Goal: Book appointment/travel/reservation

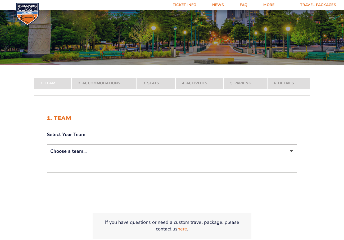
scroll to position [79, 0]
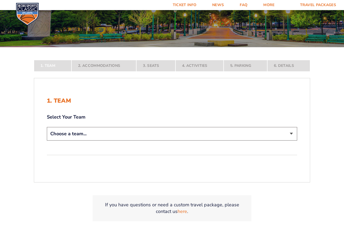
click at [199, 133] on select "Choose a team... [US_STATE] Wildcats [US_STATE] State Buckeyes [US_STATE] Tar H…" at bounding box center [172, 134] width 250 height 14
select select "12756"
click at [47, 140] on select "Choose a team... [US_STATE] Wildcats [US_STATE] State Buckeyes [US_STATE] Tar H…" at bounding box center [172, 134] width 250 height 14
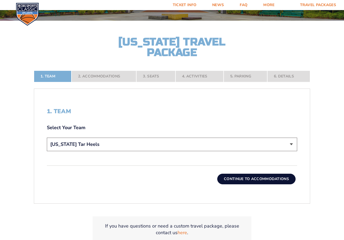
click at [245, 177] on button "Continue To Accommodations" at bounding box center [256, 178] width 78 height 11
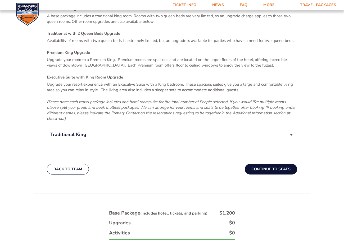
scroll to position [828, 0]
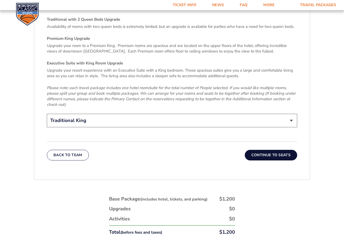
click at [269, 150] on button "Continue To Seats" at bounding box center [271, 155] width 52 height 11
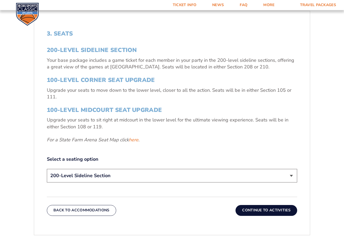
scroll to position [193, 0]
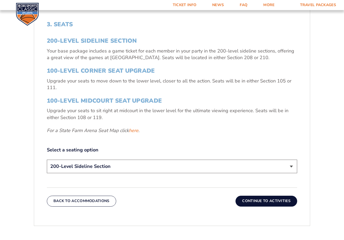
click at [190, 165] on select "200-Level Sideline Section 100-Level Corner Seat Upgrade (+$120 per person) 100…" at bounding box center [172, 166] width 250 height 14
select select "100-Level Corner Seat Upgrade"
click at [47, 159] on select "200-Level Sideline Section 100-Level Corner Seat Upgrade (+$120 per person) 100…" at bounding box center [172, 166] width 250 height 14
click at [259, 198] on button "Continue To Activities" at bounding box center [267, 200] width 62 height 11
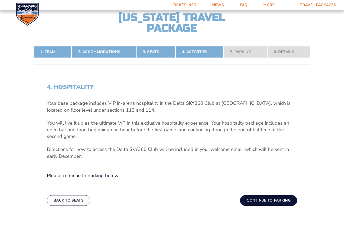
scroll to position [140, 0]
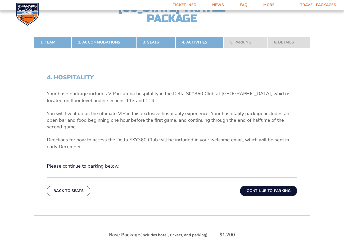
click at [271, 190] on button "Continue To Parking" at bounding box center [268, 190] width 57 height 11
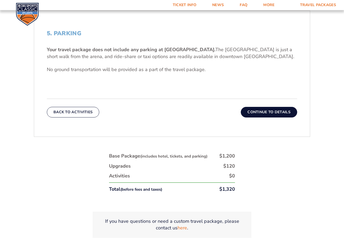
scroll to position [193, 0]
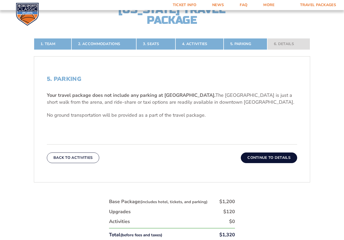
click at [261, 158] on button "Continue To Details" at bounding box center [269, 157] width 56 height 11
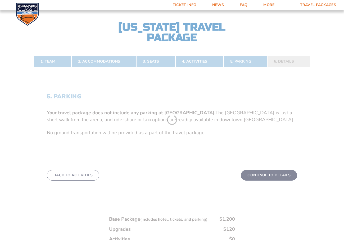
scroll to position [113, 0]
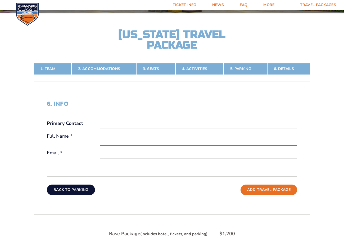
click at [72, 191] on button "Back To Parking" at bounding box center [71, 189] width 48 height 11
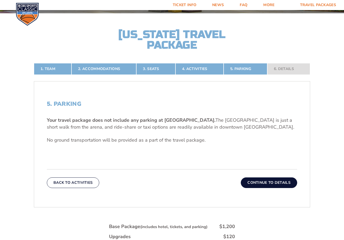
click at [77, 179] on button "Back To Activities" at bounding box center [73, 182] width 52 height 11
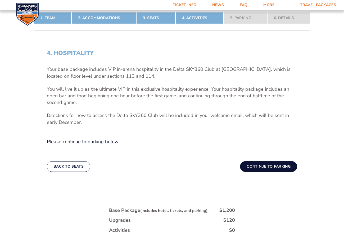
scroll to position [193, 0]
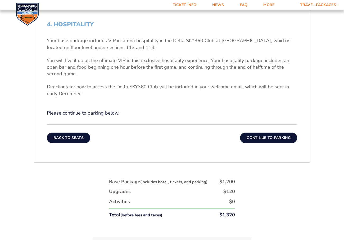
click at [64, 140] on button "Back To Seats" at bounding box center [68, 137] width 43 height 11
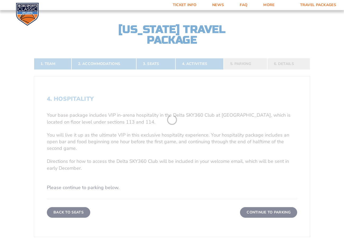
scroll to position [113, 0]
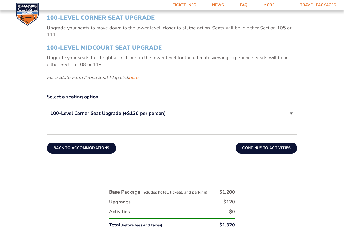
click at [77, 146] on button "Back To Accommodations" at bounding box center [81, 147] width 69 height 11
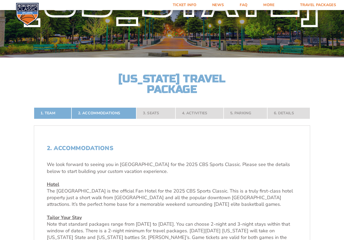
scroll to position [60, 0]
